Goal: Information Seeking & Learning: Learn about a topic

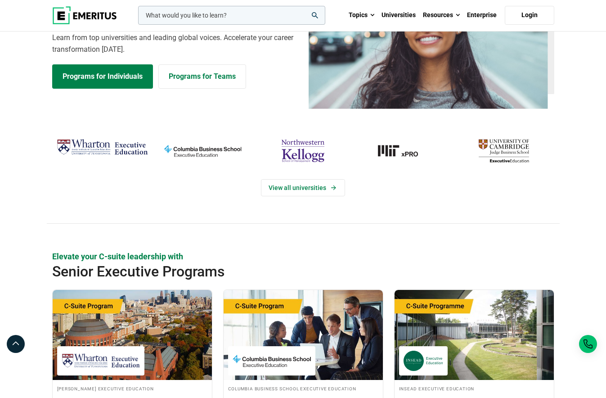
scroll to position [135, 0]
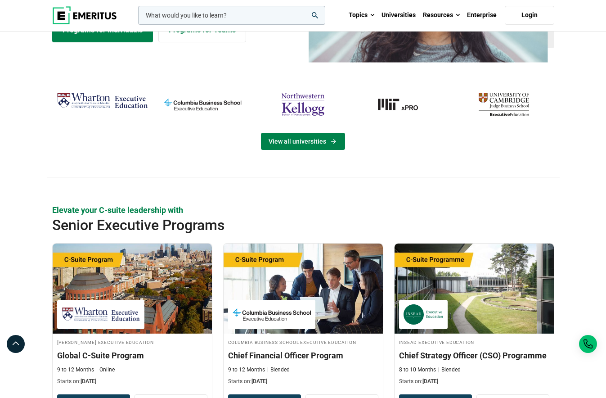
click at [280, 139] on link "View all universities" at bounding box center [303, 141] width 84 height 17
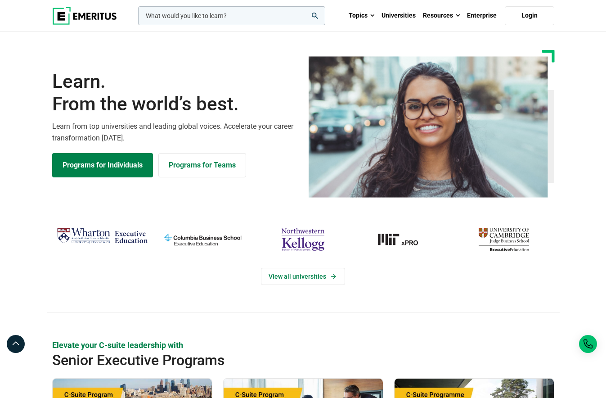
click at [504, 237] on img "cambridge-judge-business-school" at bounding box center [503, 239] width 91 height 30
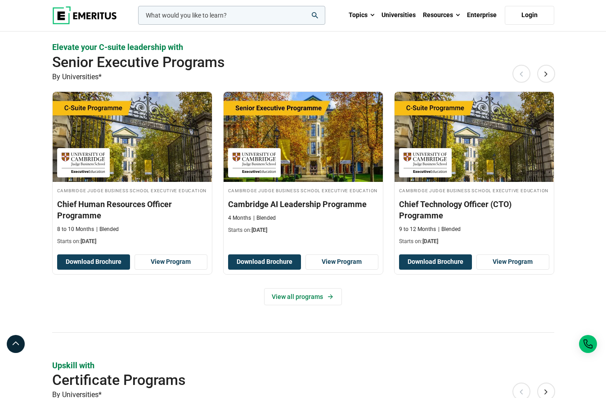
scroll to position [270, 0]
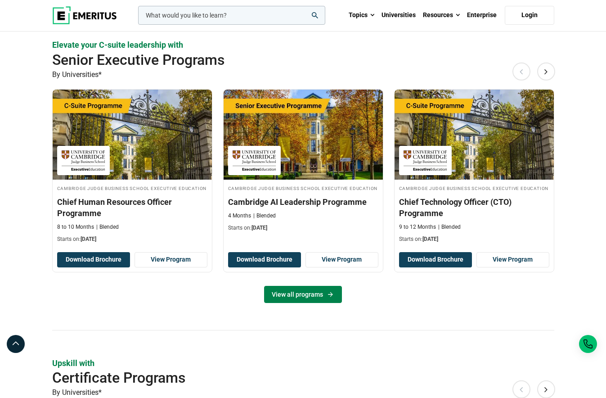
click at [286, 293] on link "View all programs" at bounding box center [303, 294] width 78 height 17
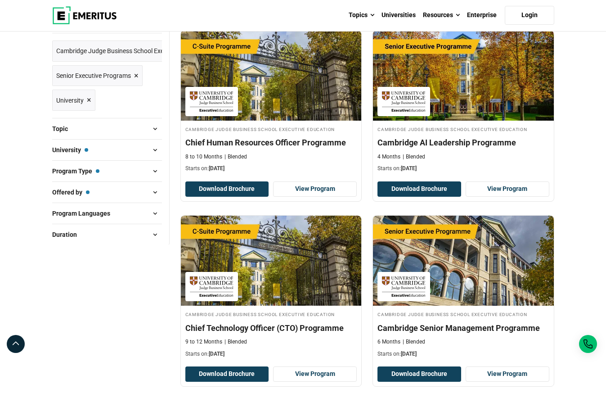
scroll to position [90, 0]
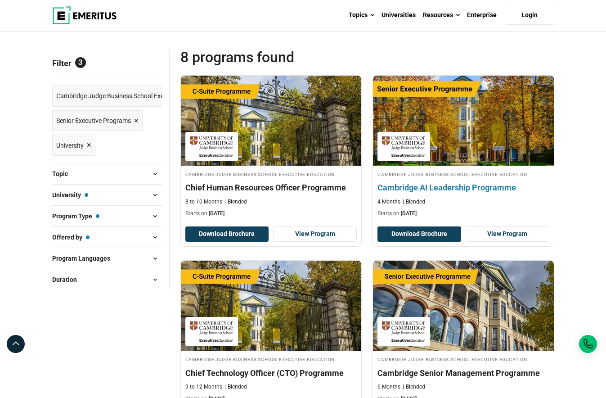
click at [466, 127] on img at bounding box center [463, 120] width 199 height 99
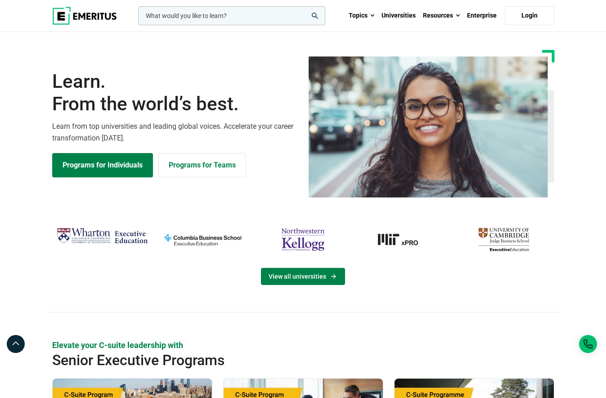
click at [289, 282] on link "View all universities" at bounding box center [303, 276] width 84 height 17
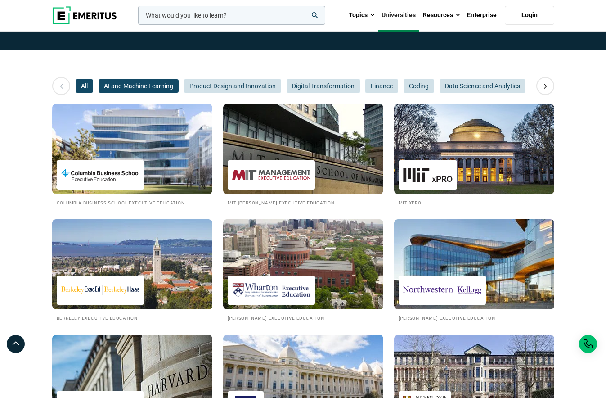
click at [144, 86] on span "AI and Machine Learning" at bounding box center [138, 85] width 80 height 13
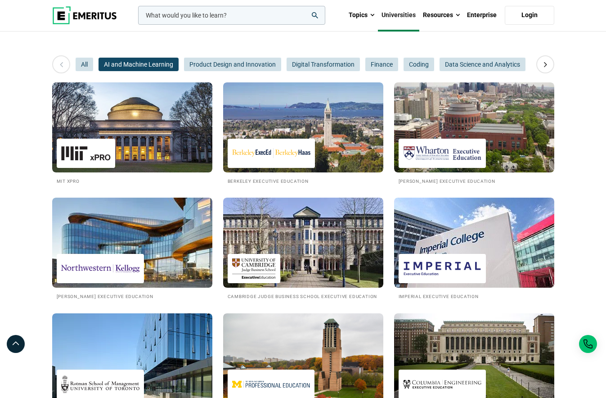
scroll to position [90, 0]
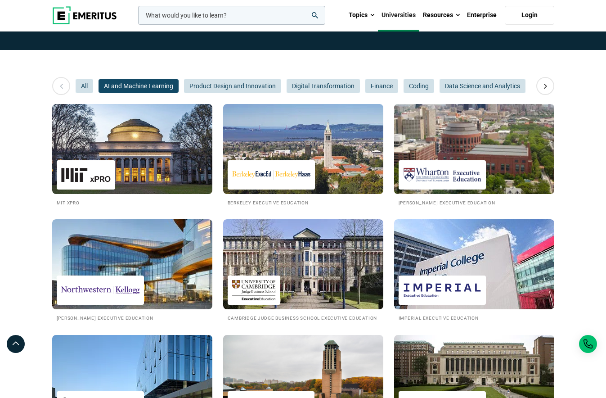
click at [479, 169] on img at bounding box center [442, 175] width 78 height 20
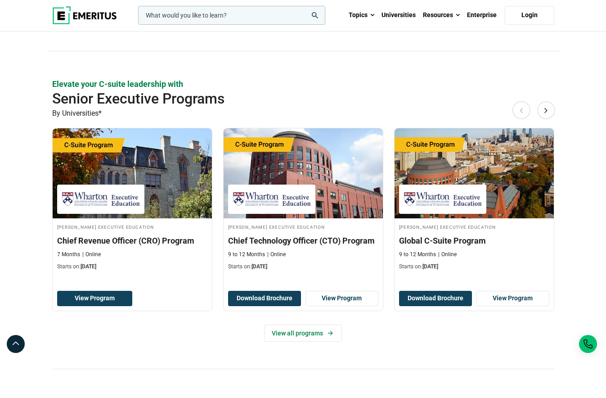
scroll to position [225, 0]
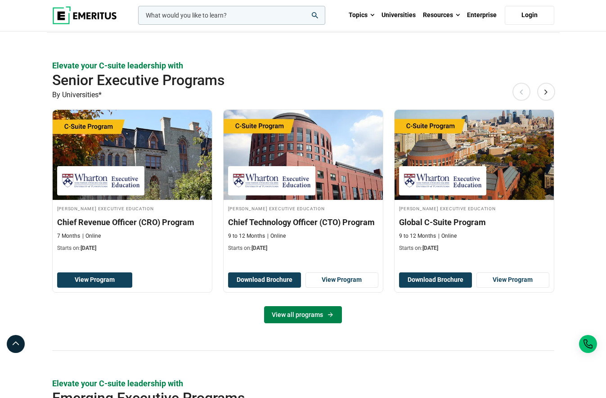
click at [331, 315] on icon at bounding box center [331, 314] width 8 height 7
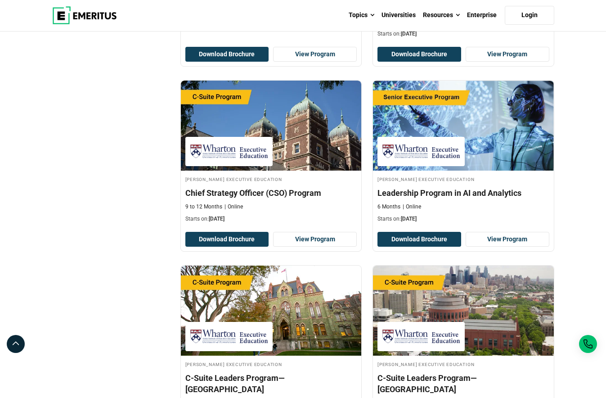
scroll to position [450, 0]
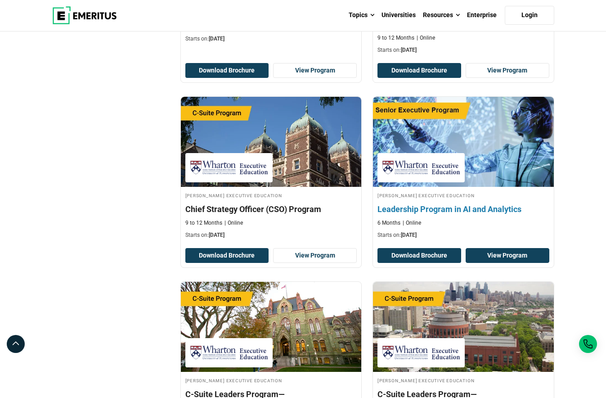
click at [492, 249] on link "View Program" at bounding box center [508, 255] width 84 height 15
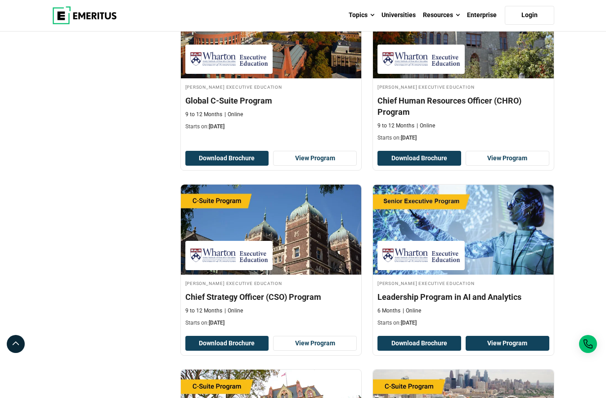
scroll to position [270, 0]
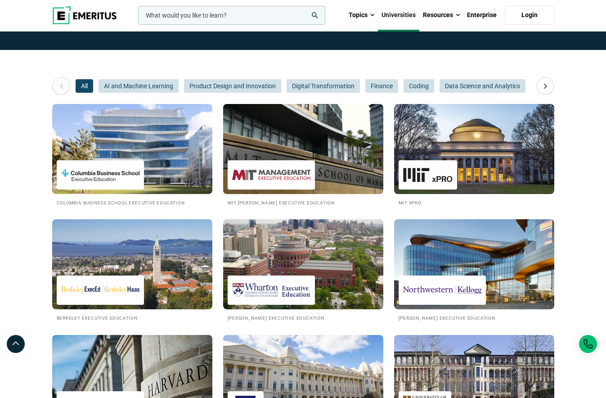
click at [313, 152] on img at bounding box center [303, 148] width 176 height 99
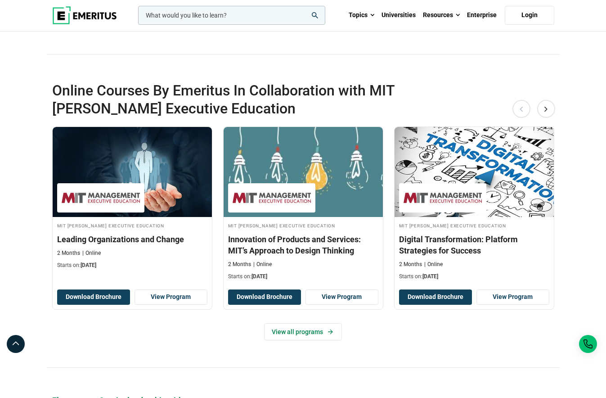
scroll to position [225, 0]
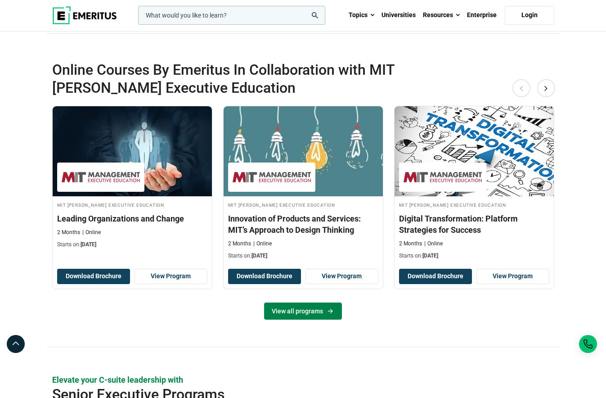
click at [305, 307] on link "View all programs" at bounding box center [303, 310] width 78 height 17
click at [320, 309] on link "View all programs" at bounding box center [303, 310] width 78 height 17
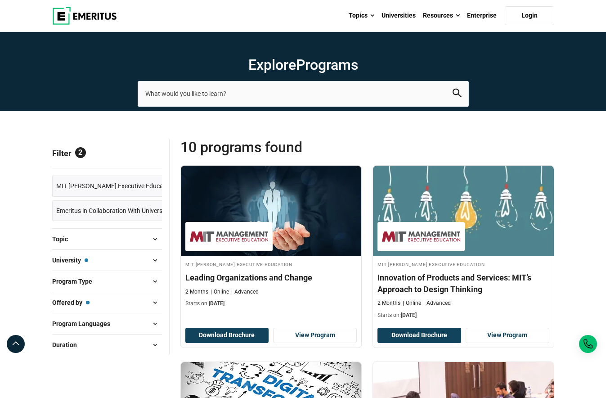
click at [143, 209] on span "Emeritus in Collaboration With Universities" at bounding box center [114, 211] width 117 height 10
